Goal: Communication & Community: Answer question/provide support

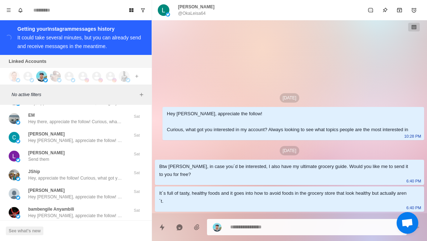
scroll to position [28254, 0]
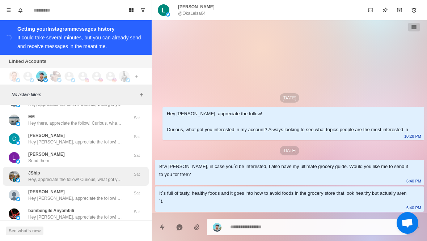
click at [115, 170] on div "JShip Hey, appreciate the follow! Curious, what got you interested in my accoun…" at bounding box center [75, 176] width 94 height 13
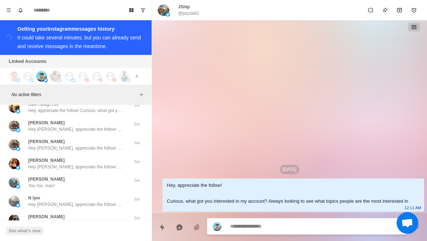
scroll to position [27831, 0]
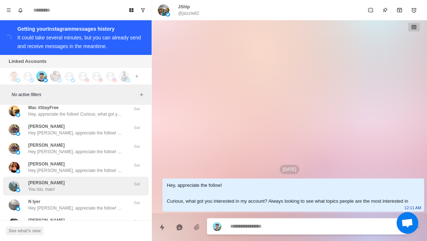
click at [113, 180] on div "[PERSON_NAME] You too, man!" at bounding box center [68, 186] width 119 height 13
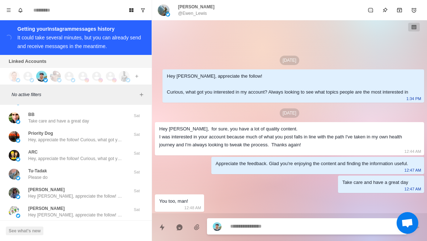
scroll to position [27703, 0]
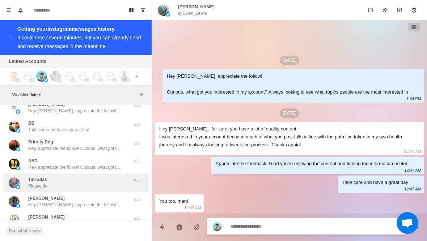
click at [100, 176] on div "Tu-Tadak Please do" at bounding box center [68, 182] width 119 height 13
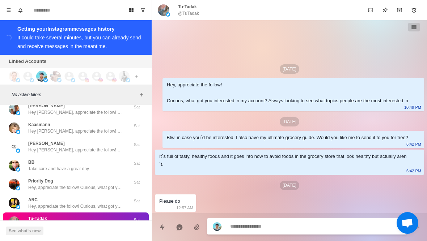
scroll to position [27661, 0]
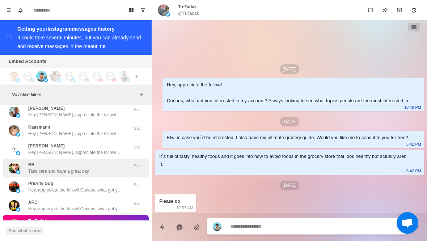
click at [102, 162] on div "BB Take care and have a great day" at bounding box center [68, 168] width 119 height 13
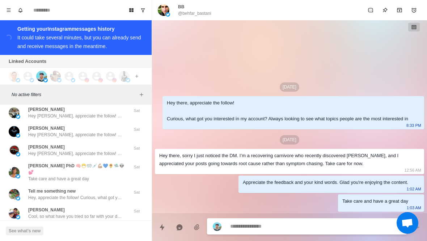
scroll to position [27529, 0]
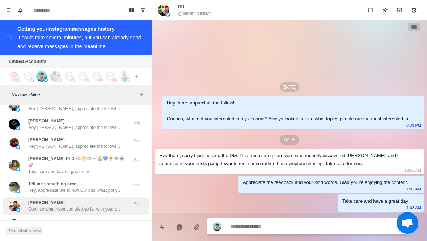
click at [92, 206] on p "Cool, so what have you tried so far with your diet and training to lose the 20l…" at bounding box center [75, 209] width 94 height 7
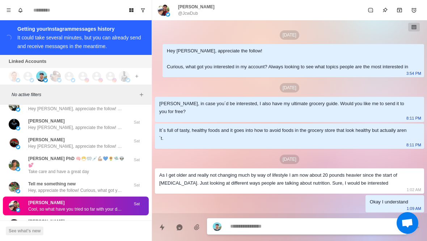
scroll to position [54, 0]
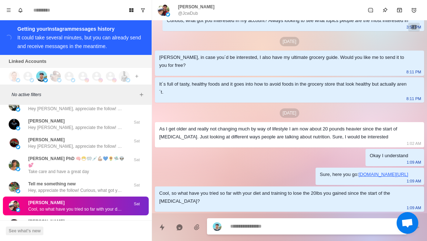
type textarea "*"
type textarea "*****"
type textarea "*"
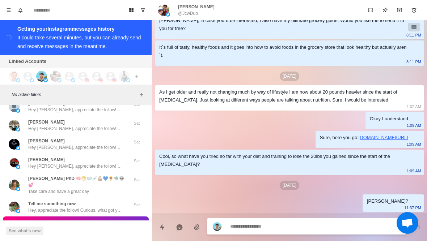
scroll to position [27506, 0]
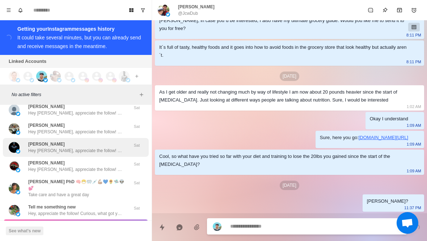
click at [101, 148] on p "Hey [PERSON_NAME], appreciate the follow! Curious, what got you interested in m…" at bounding box center [75, 151] width 94 height 7
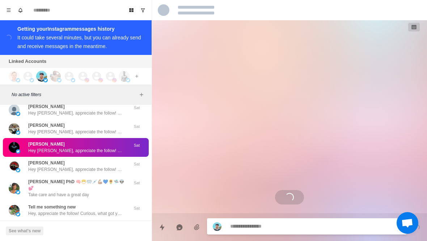
scroll to position [0, 0]
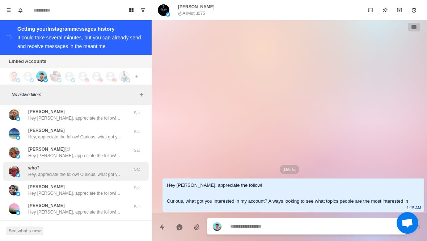
click at [109, 165] on div "who? Hey, appreciate the follow! Curious, what got you interested in my account…" at bounding box center [75, 171] width 94 height 13
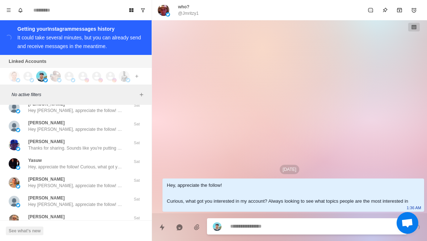
scroll to position [27124, 0]
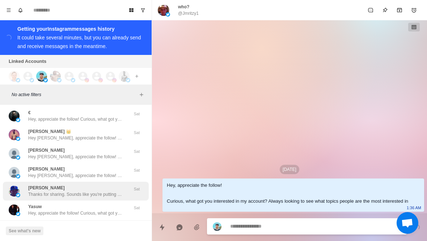
click at [99, 191] on p "Thanks for sharing. Sounds like you're putting in a good effort by cutting out …" at bounding box center [75, 194] width 94 height 7
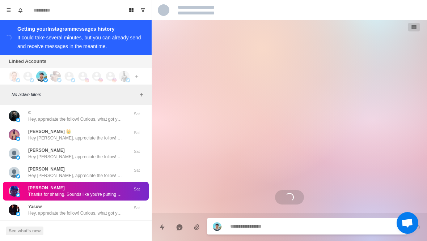
scroll to position [187, 0]
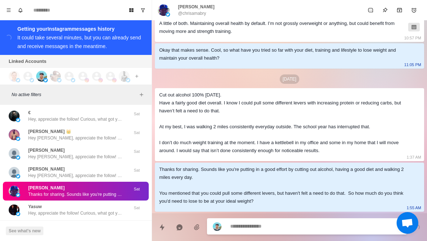
type textarea "*"
type textarea "******"
type textarea "*"
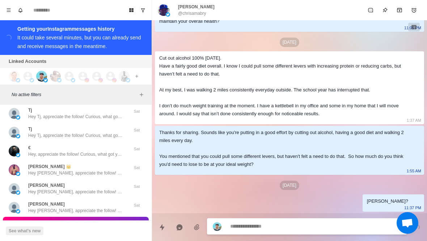
scroll to position [27088, 0]
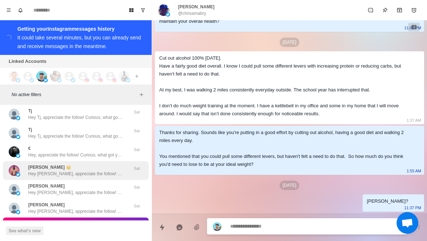
click at [116, 171] on p "Hey [PERSON_NAME], appreciate the follow! Curious, what got you interested in m…" at bounding box center [75, 174] width 94 height 7
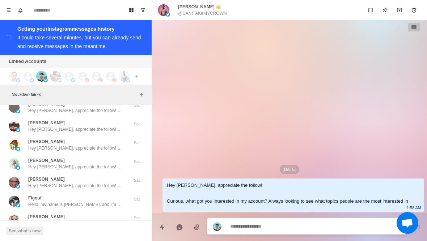
scroll to position [26544, 0]
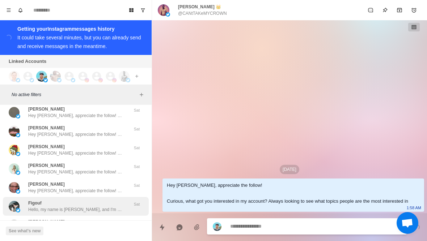
click at [105, 206] on p "Hello, my name is [PERSON_NAME], and I'm from [US_STATE]. Do you have WhatsApp?…" at bounding box center [75, 209] width 94 height 7
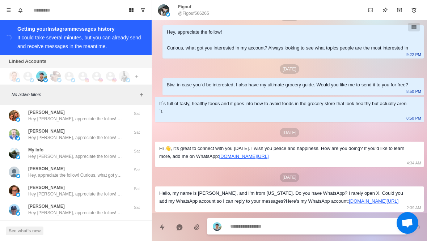
scroll to position [26258, 0]
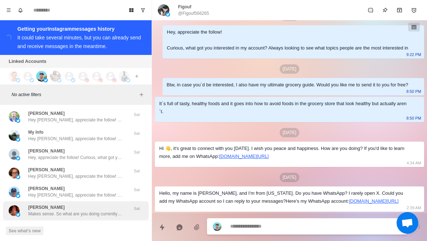
click at [104, 204] on div "[PERSON_NAME] Makes sense. So what are you doing currently with your diet and t…" at bounding box center [75, 210] width 94 height 13
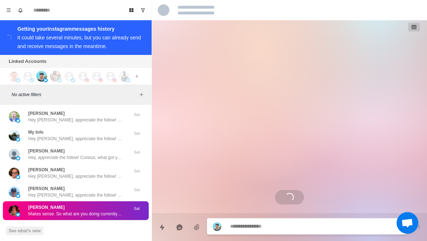
scroll to position [0, 0]
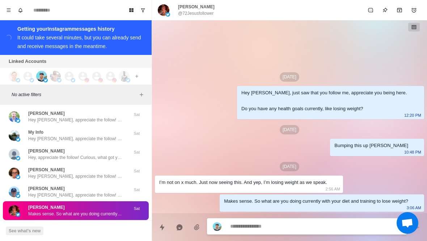
type textarea "*"
type textarea "**********"
type textarea "*"
type textarea "******"
type textarea "*"
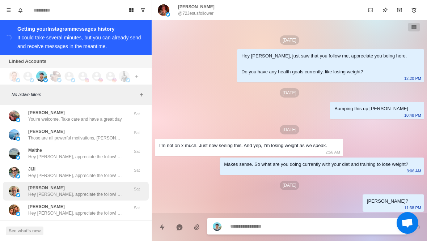
click at [106, 182] on div "[PERSON_NAME] Hey [PERSON_NAME], appreciate the follow! Curious, what got you i…" at bounding box center [76, 191] width 146 height 19
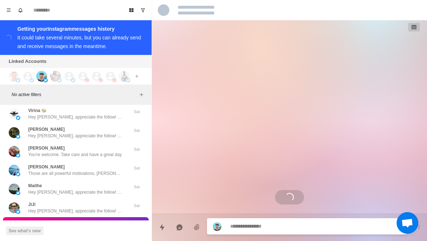
scroll to position [26109, 0]
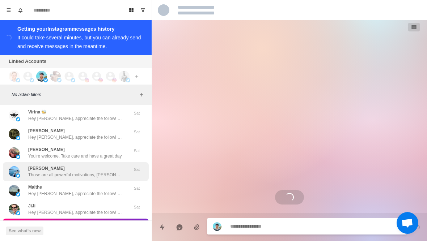
click at [110, 172] on p "Those are all powerful motivations, [PERSON_NAME]. I definitely think we have t…" at bounding box center [75, 175] width 94 height 7
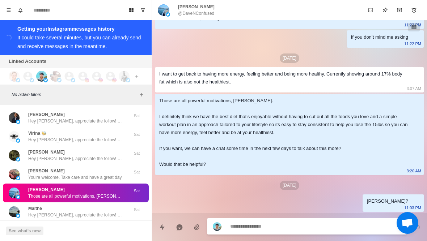
scroll to position [26087, 0]
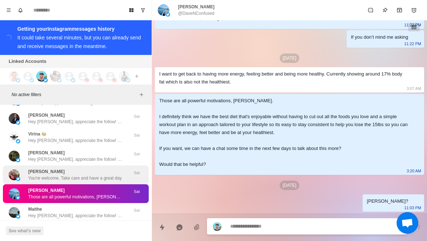
click at [106, 166] on div "[PERSON_NAME] You're welcome. Take care and have a great day Sat" at bounding box center [76, 175] width 146 height 19
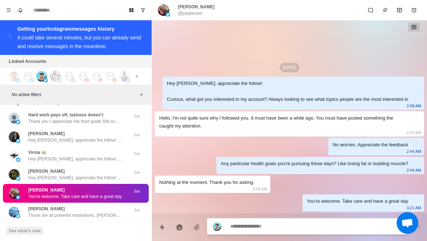
scroll to position [26066, 0]
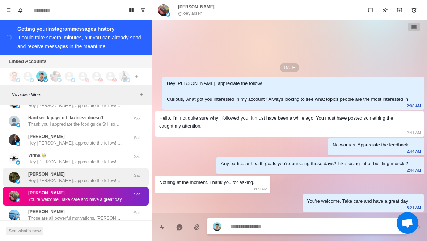
click at [107, 178] on p "Hey [PERSON_NAME], appreciate the follow! Curious, what got you interested in m…" at bounding box center [75, 181] width 94 height 7
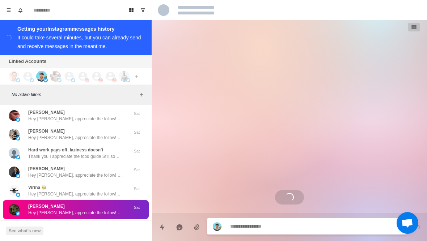
scroll to position [26031, 0]
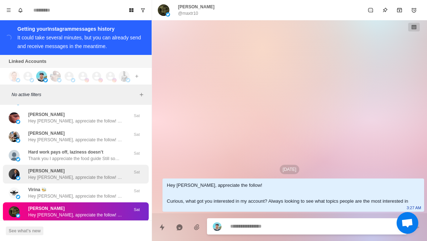
click at [109, 168] on div "[PERSON_NAME] Hey [PERSON_NAME], appreciate the follow! Curious, what got you i…" at bounding box center [75, 174] width 94 height 13
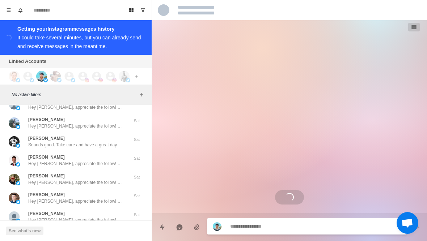
scroll to position [25905, 0]
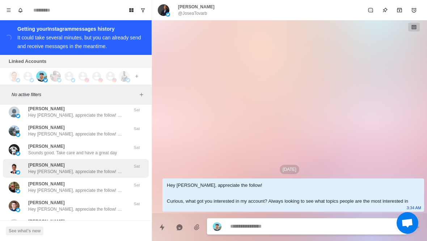
click at [112, 169] on p "Hey [PERSON_NAME], appreciate the follow! Curious, what got you interested in m…" at bounding box center [75, 172] width 94 height 7
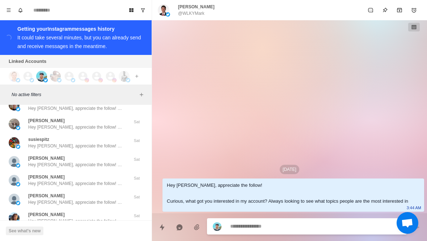
scroll to position [25248, 0]
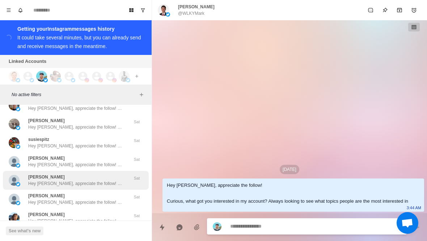
click at [104, 174] on div "[PERSON_NAME] K Hey [PERSON_NAME], appreciate the follow! Curious, what got you…" at bounding box center [75, 180] width 94 height 13
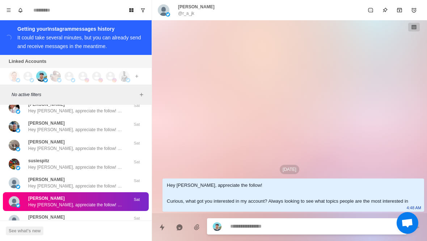
scroll to position [25226, 0]
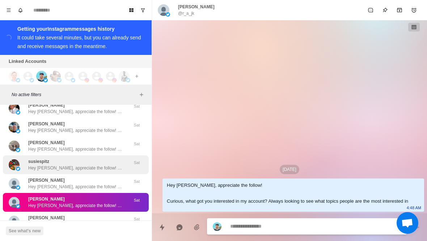
click at [123, 158] on div "susiespitz Hey [PERSON_NAME], appreciate the follow! Curious, what got you inte…" at bounding box center [68, 164] width 119 height 13
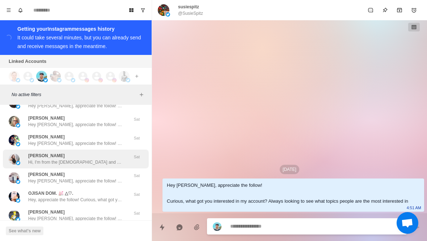
click at [114, 159] on p "Hi, I'm from the [DEMOGRAPHIC_DATA] and I love making friends. Can we chat?" at bounding box center [75, 162] width 94 height 7
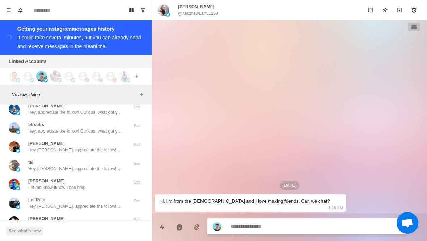
scroll to position [24544, 0]
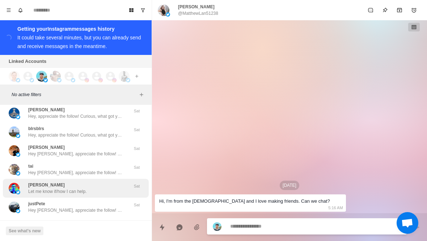
click at [101, 183] on div "[PERSON_NAME] Let me know if/how I can help. Sat" at bounding box center [76, 188] width 146 height 19
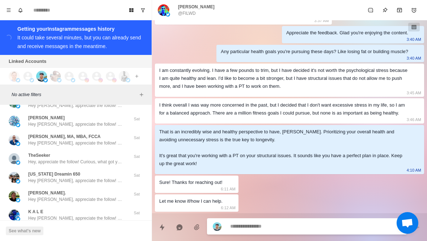
scroll to position [24384, 0]
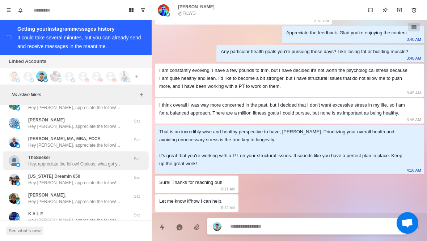
click at [113, 161] on p "Hey, appreciate the follow! Curious, what got you interested in my account? Alw…" at bounding box center [75, 164] width 94 height 7
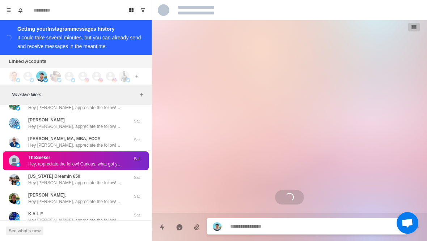
scroll to position [0, 0]
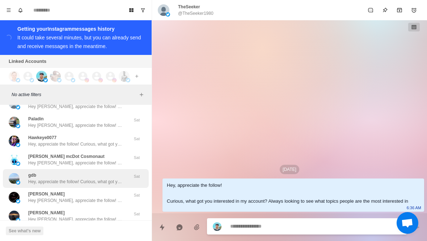
click at [103, 173] on div "gdb Hey, appreciate the follow! Curious, what got you interested in my account?…" at bounding box center [76, 178] width 146 height 19
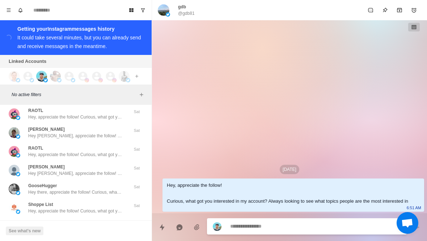
scroll to position [24074, 0]
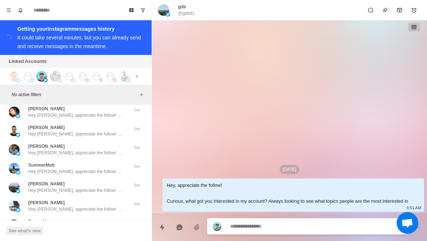
type textarea "*"
